Goal: Check status: Check status

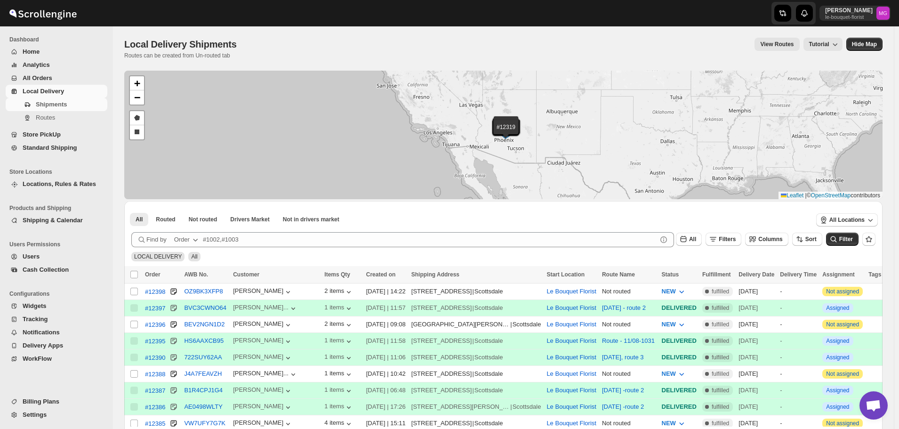
click at [737, 232] on div "All Filters Columns Sort" at bounding box center [747, 238] width 150 height 18
click at [736, 238] on span "Filters" at bounding box center [727, 239] width 17 height 7
click at [736, 282] on button "Add Filter" at bounding box center [733, 276] width 45 height 13
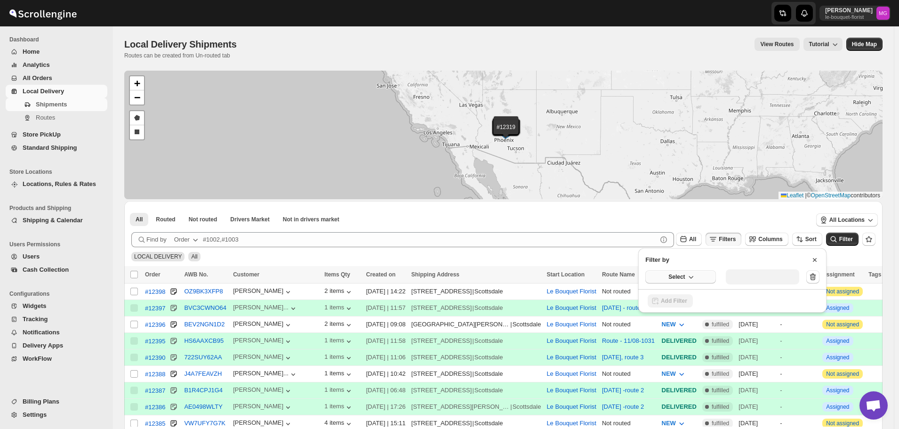
click at [653, 276] on button "Select" at bounding box center [681, 276] width 71 height 13
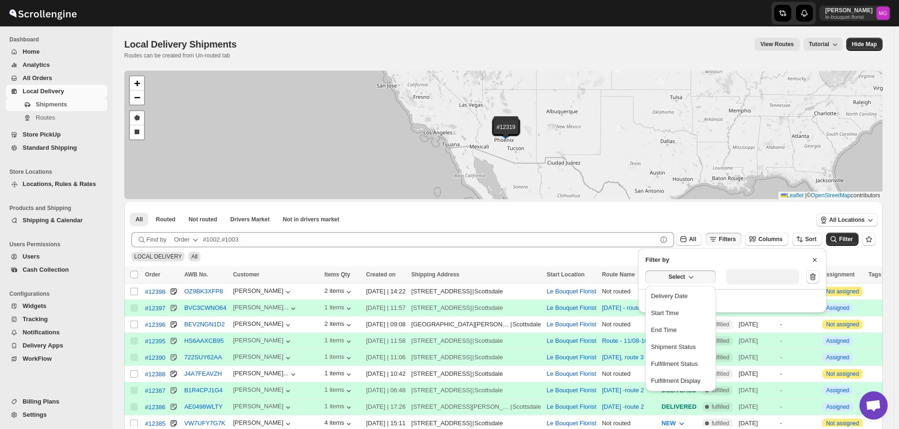
click at [674, 290] on button "Delivery Date" at bounding box center [680, 296] width 65 height 15
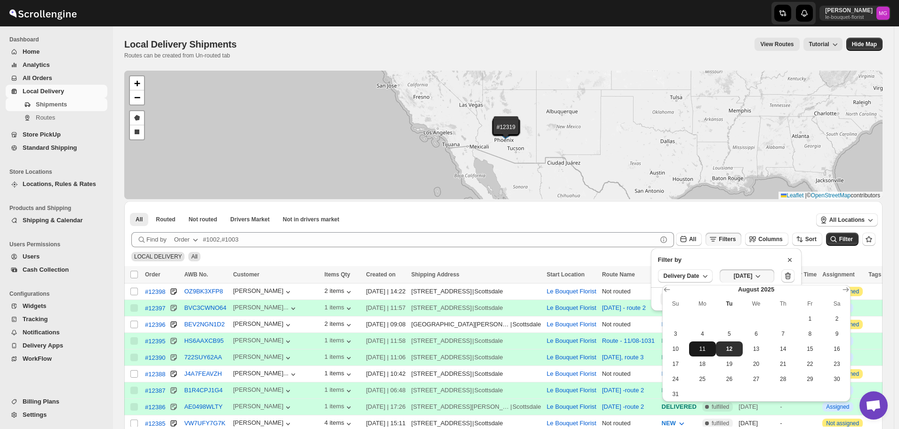
click at [709, 348] on span "11" at bounding box center [702, 349] width 19 height 8
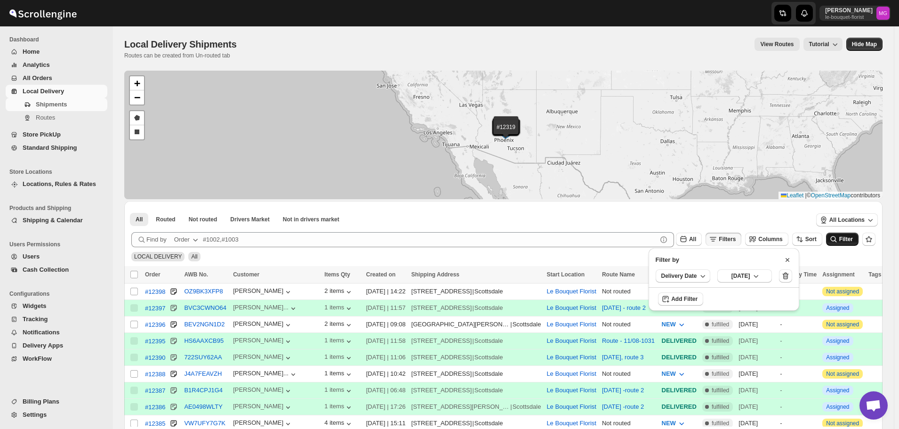
click at [853, 241] on span "Filter" at bounding box center [847, 239] width 14 height 7
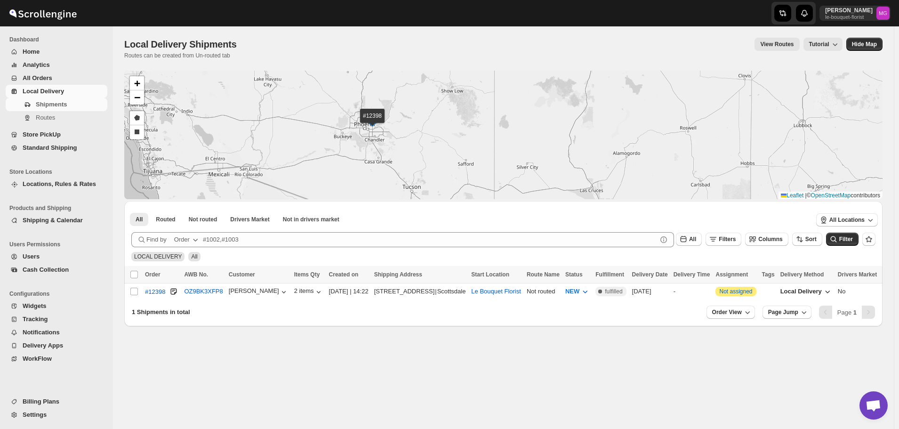
drag, startPoint x: 470, startPoint y: 128, endPoint x: 511, endPoint y: 129, distance: 41.0
click at [511, 129] on div "#12398 + − Draw a polygon Draw a rectangle Leaflet | © OpenStreetMap contributo…" at bounding box center [503, 135] width 759 height 129
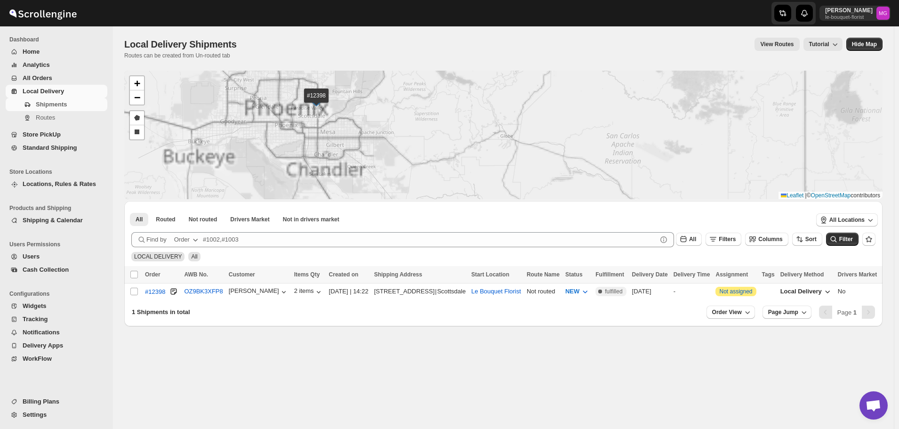
drag, startPoint x: 421, startPoint y: 123, endPoint x: 478, endPoint y: 161, distance: 68.3
click at [478, 161] on div "#12398 + − Draw a polygon Draw a rectangle Leaflet | © OpenStreetMap contributo…" at bounding box center [503, 135] width 759 height 129
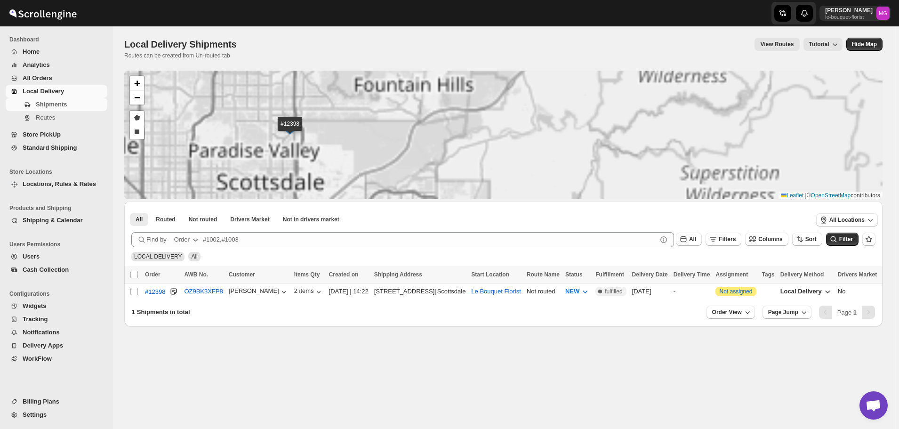
drag, startPoint x: 362, startPoint y: 131, endPoint x: 435, endPoint y: 152, distance: 75.9
click at [435, 152] on div "#12398 + − Draw a polygon Draw a rectangle Leaflet | © OpenStreetMap contributo…" at bounding box center [503, 135] width 759 height 129
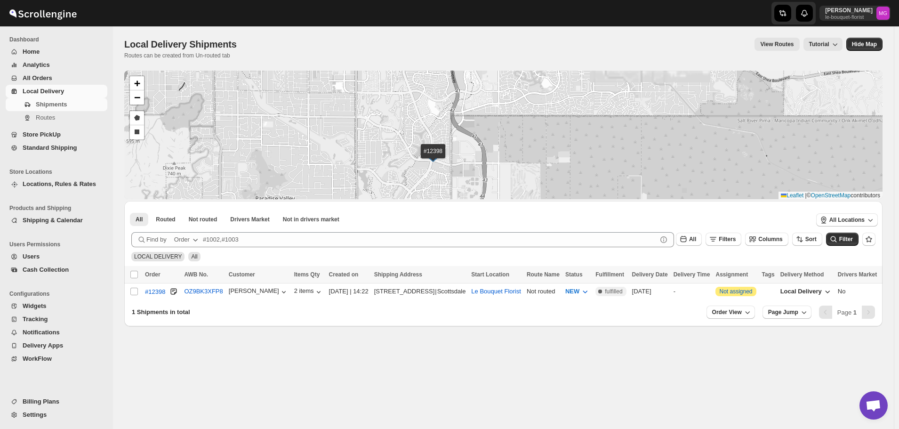
drag, startPoint x: 450, startPoint y: 161, endPoint x: 405, endPoint y: 172, distance: 46.1
click at [405, 173] on div "#12398 + − Draw a polygon Draw a rectangle Leaflet | © OpenStreetMap contributo…" at bounding box center [503, 135] width 759 height 129
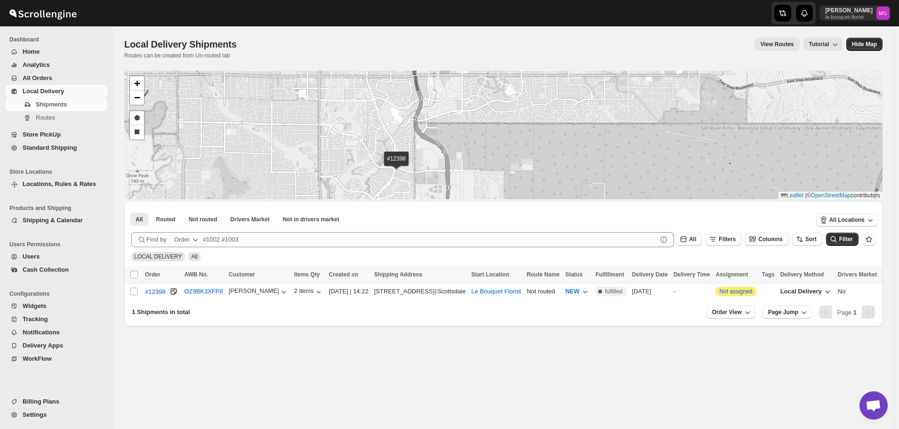
click at [53, 78] on span "All Orders" at bounding box center [64, 77] width 83 height 9
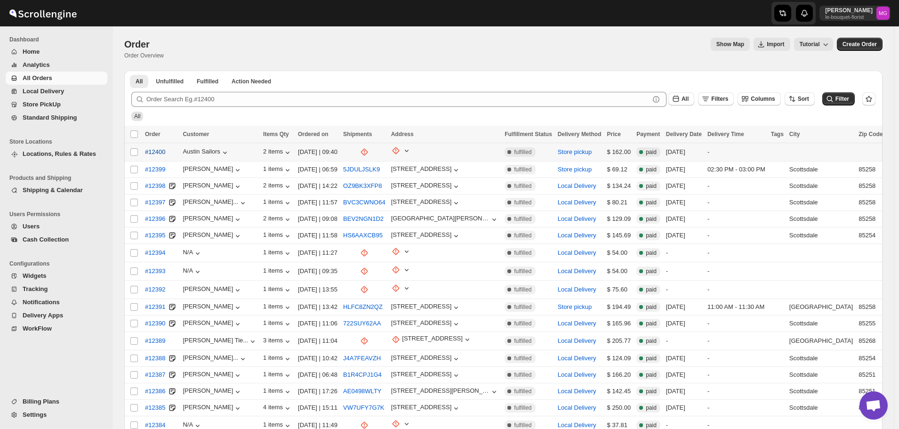
click at [153, 155] on span "#12400" at bounding box center [155, 151] width 20 height 9
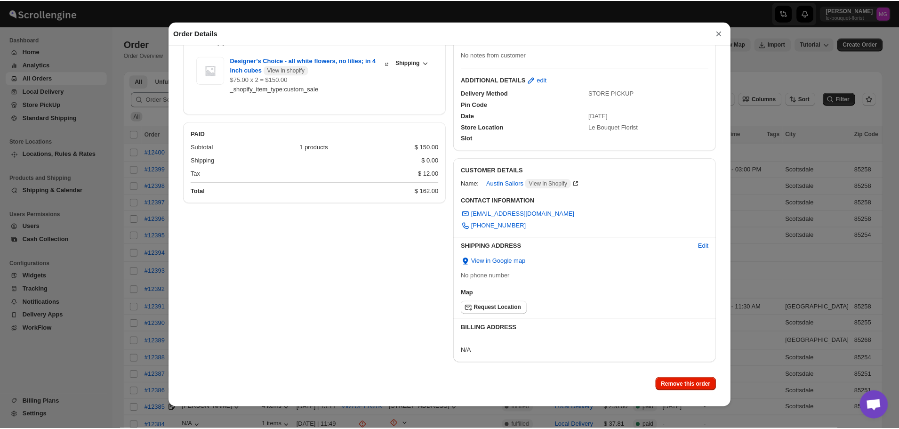
scroll to position [63, 0]
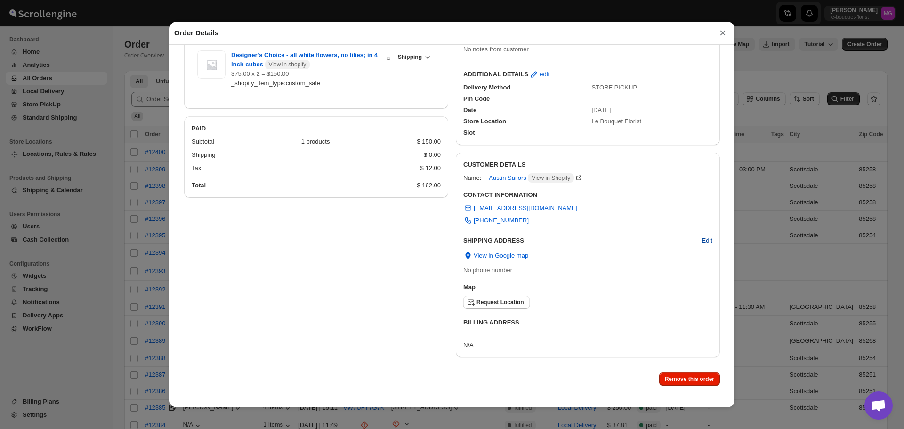
click at [701, 246] on button "Edit" at bounding box center [707, 240] width 22 height 15
select select "US"
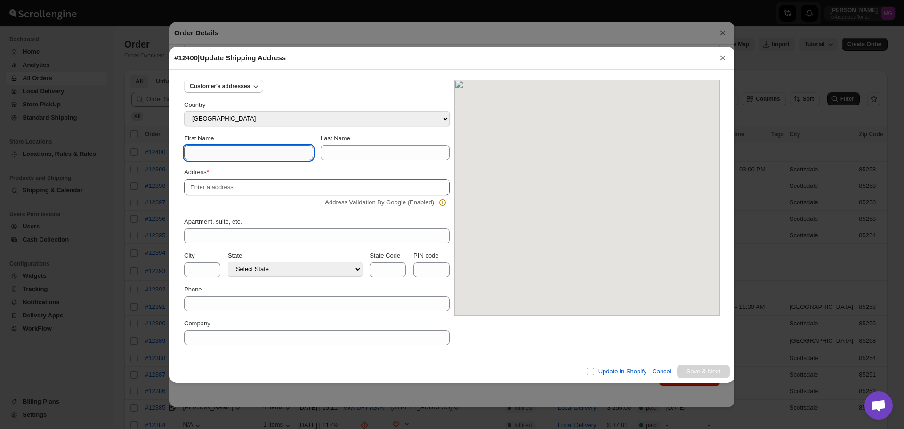
click at [219, 155] on input "First Name" at bounding box center [248, 152] width 129 height 15
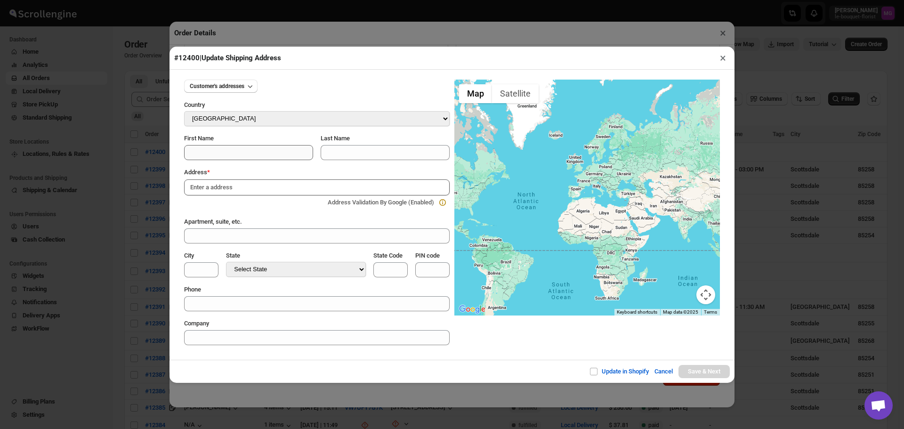
type input "a"
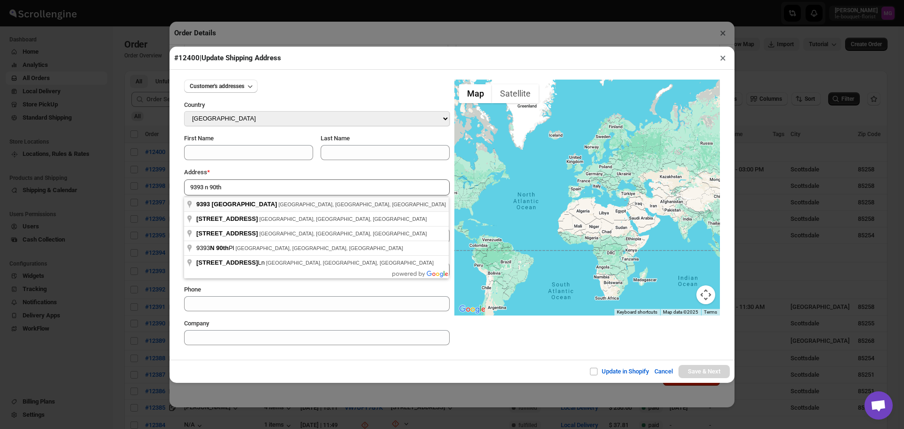
type input "[STREET_ADDRESS]"
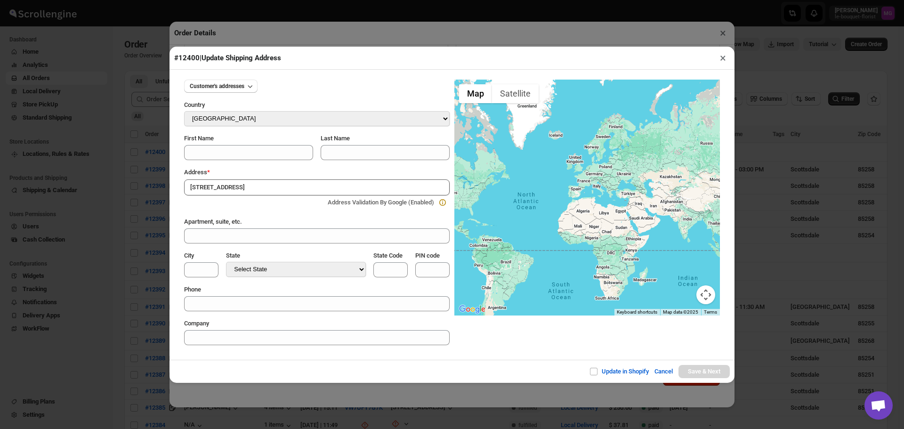
drag, startPoint x: 238, startPoint y: 206, endPoint x: 236, endPoint y: 175, distance: 31.6
type input "[GEOGRAPHIC_DATA]"
select select "[US_STATE]"
type input "AZ"
type input "85258"
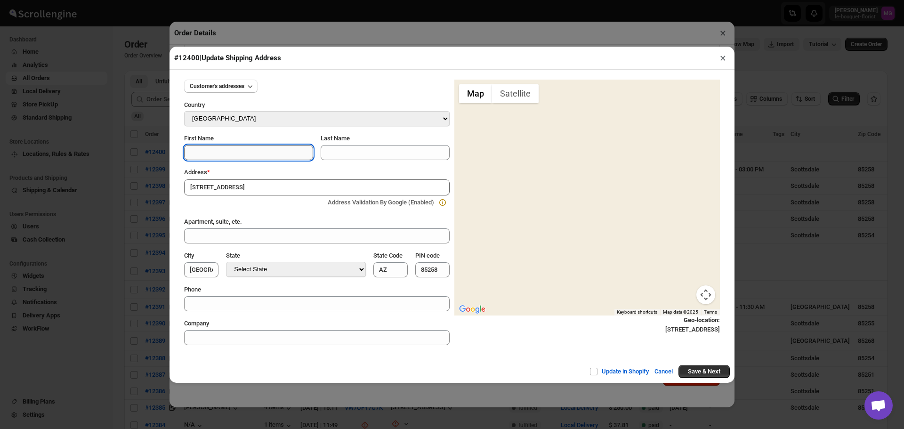
click at [240, 153] on input "First Name" at bounding box center [248, 152] width 129 height 15
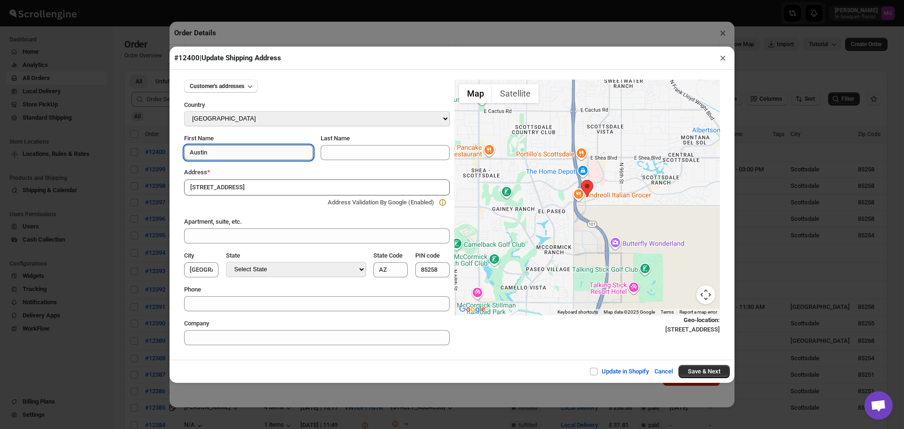
type input "Austin"
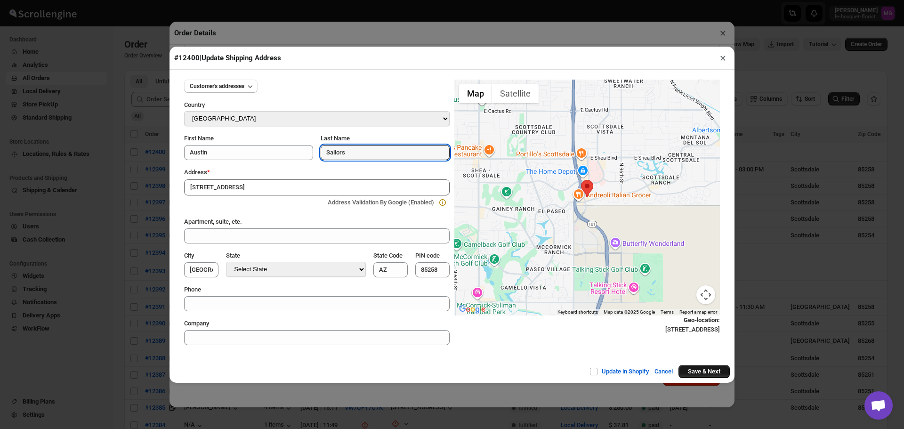
type input "Sailors"
click at [703, 371] on button "Save & Next" at bounding box center [703, 371] width 51 height 13
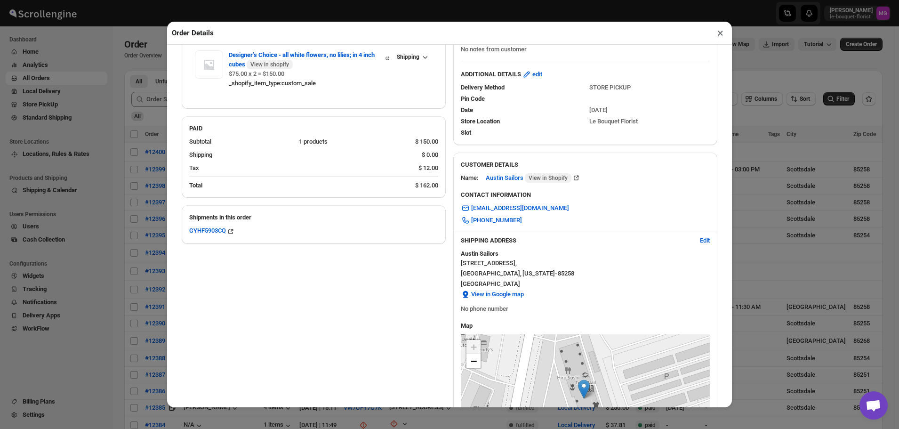
click at [722, 36] on button "×" at bounding box center [721, 32] width 14 height 13
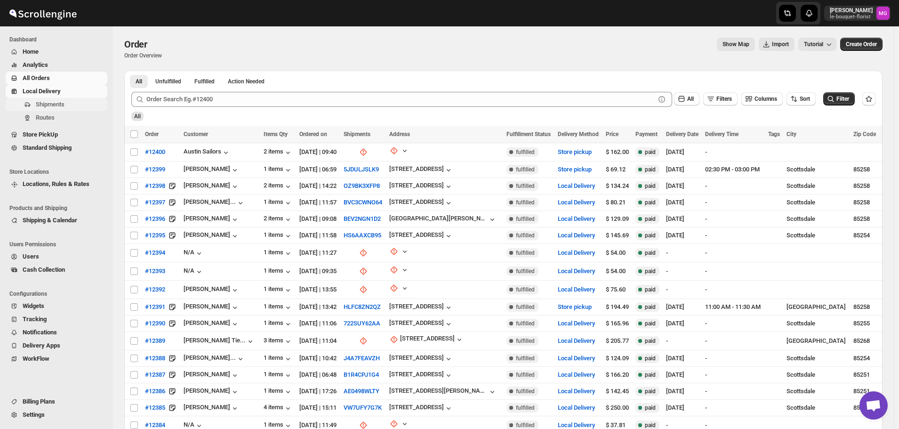
click at [41, 102] on span "Shipments" at bounding box center [50, 104] width 29 height 7
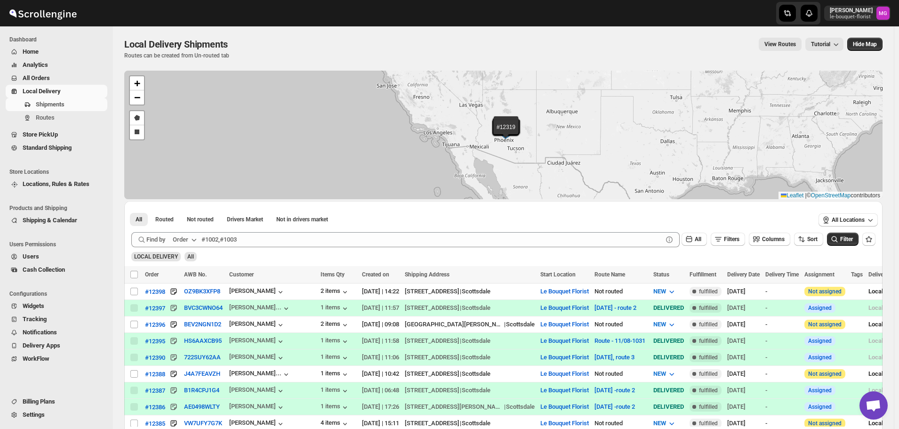
click at [54, 135] on span "Store PickUp" at bounding box center [40, 134] width 35 height 7
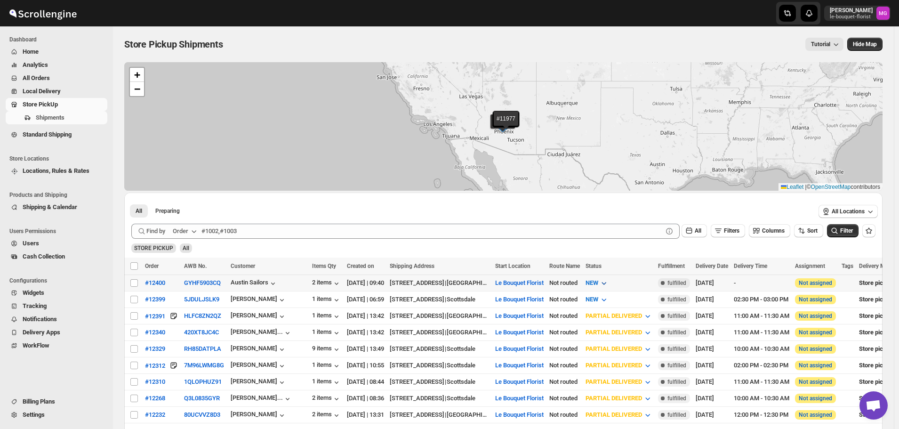
click at [609, 280] on icon "button" at bounding box center [603, 282] width 9 height 9
click at [633, 331] on div "PREPARING" at bounding box center [618, 333] width 32 height 9
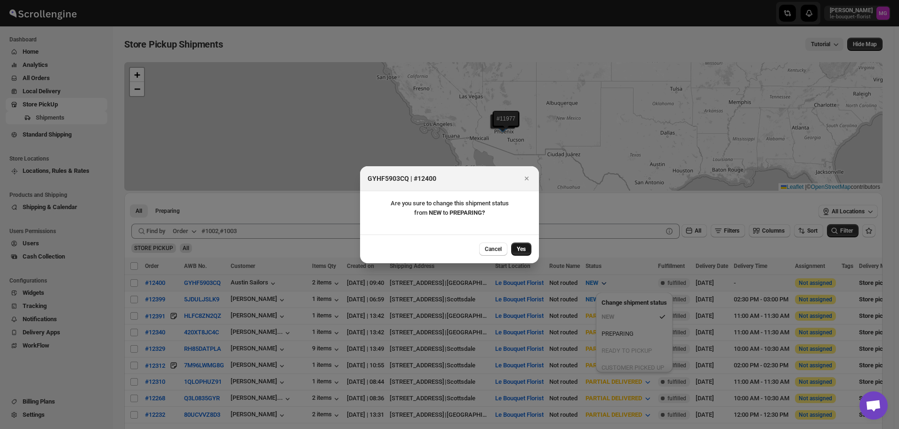
click at [520, 250] on span "Yes" at bounding box center [521, 249] width 9 height 8
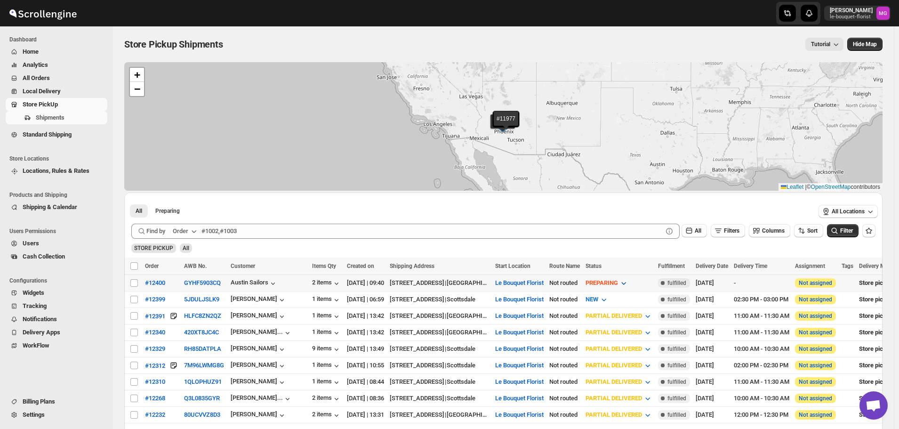
click at [618, 279] on span "PREPARING" at bounding box center [602, 282] width 32 height 7
click at [641, 355] on div "READY TO PICKUP" at bounding box center [637, 350] width 50 height 9
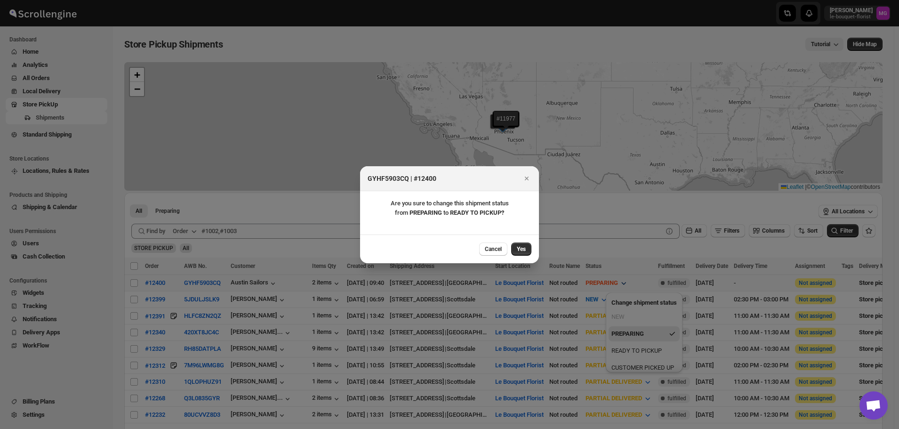
click at [525, 245] on span "Yes" at bounding box center [521, 249] width 9 height 8
